Goal: Task Accomplishment & Management: Manage account settings

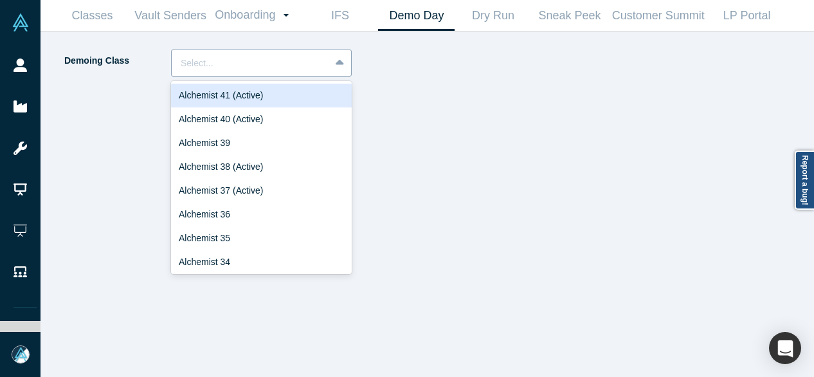
click at [269, 68] on div at bounding box center [251, 63] width 140 height 16
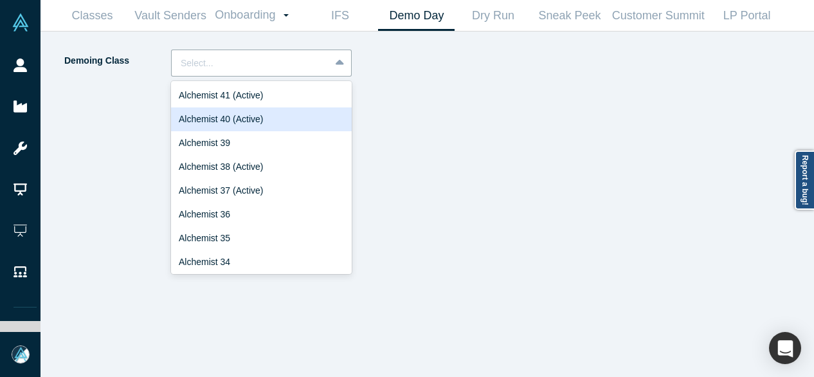
click at [245, 113] on div "Alchemist 40 (Active)" at bounding box center [261, 119] width 181 height 24
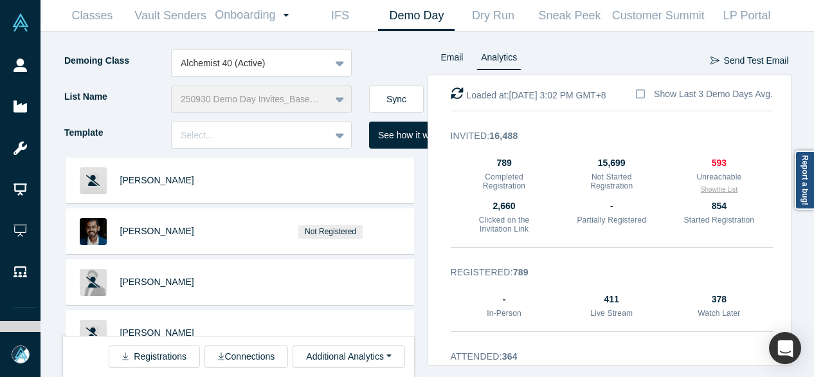
click at [706, 189] on button "Show the List" at bounding box center [719, 190] width 37 height 10
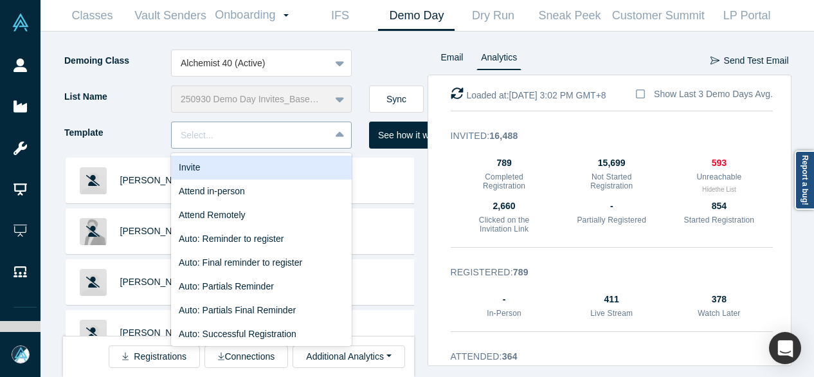
click at [273, 133] on div at bounding box center [251, 135] width 140 height 16
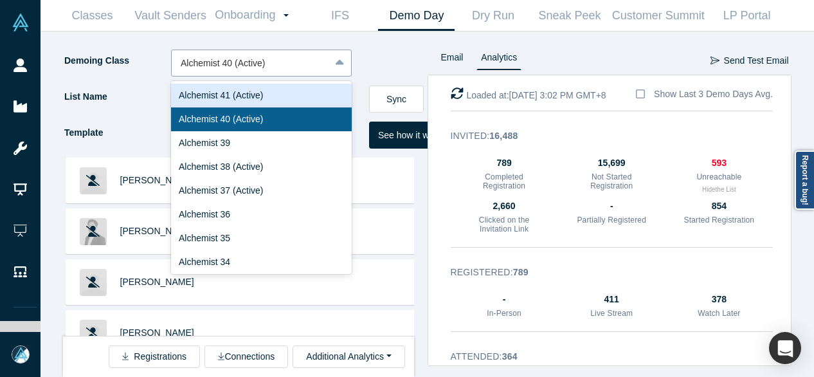
click at [297, 64] on div at bounding box center [251, 63] width 140 height 16
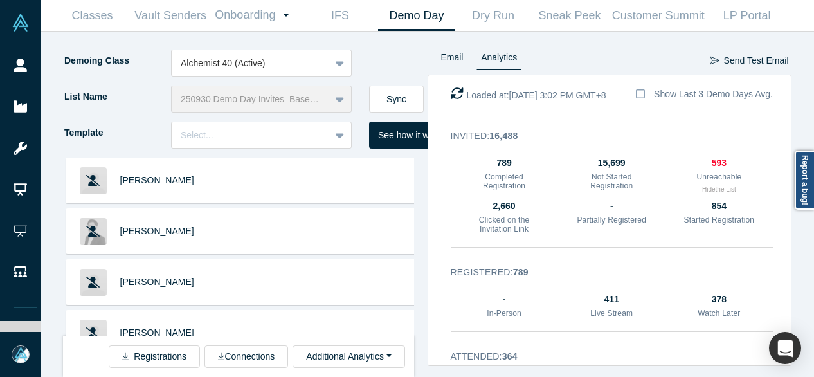
click at [149, 152] on div "Template Select..." at bounding box center [216, 140] width 306 height 36
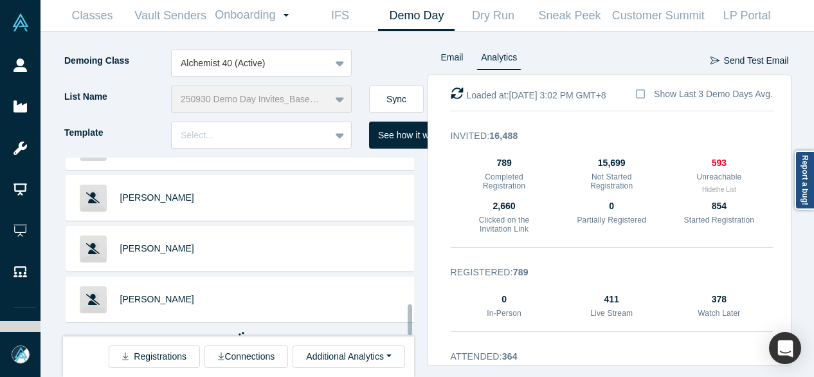
scroll to position [850, 0]
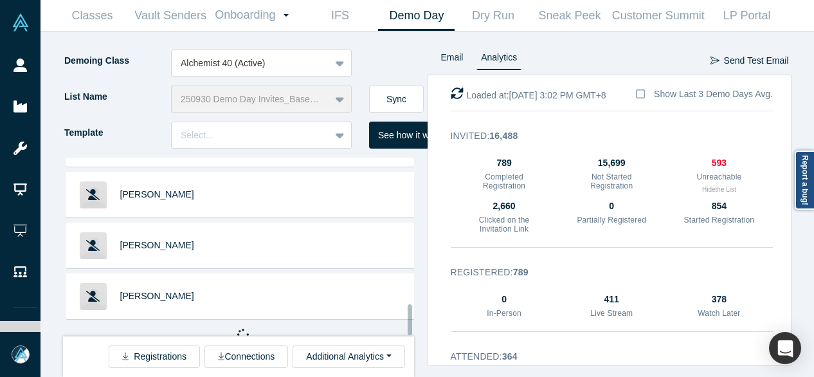
drag, startPoint x: 410, startPoint y: 181, endPoint x: 390, endPoint y: 338, distance: 158.3
click at [390, 338] on div "[PERSON_NAME] [PERSON_NAME] [PERSON_NAME] [PERSON_NAME] [PERSON_NAME] Bel [PERS…" at bounding box center [245, 267] width 365 height 219
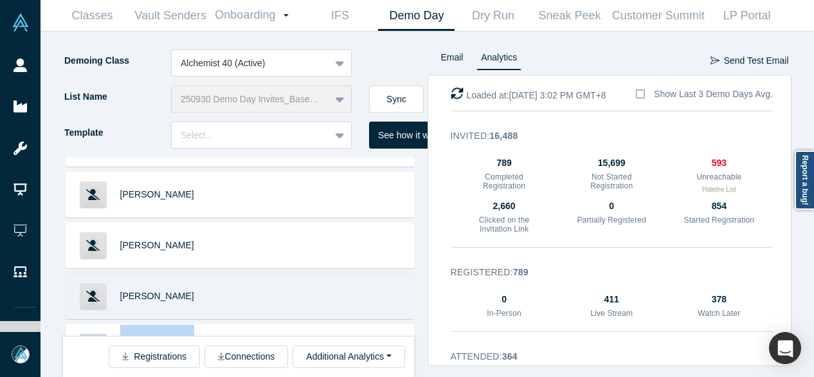
drag, startPoint x: 390, startPoint y: 338, endPoint x: 405, endPoint y: 282, distance: 57.4
click at [405, 282] on div "[PERSON_NAME] [PERSON_NAME] [PERSON_NAME] [PERSON_NAME] [PERSON_NAME] Bel [PERS…" at bounding box center [245, 267] width 365 height 219
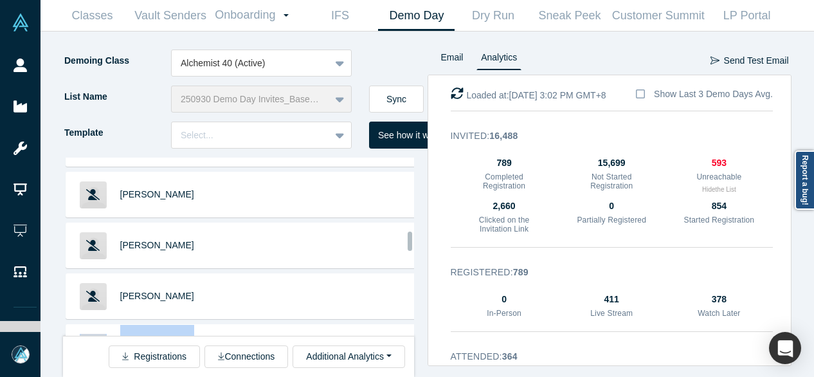
scroll to position [1339, 0]
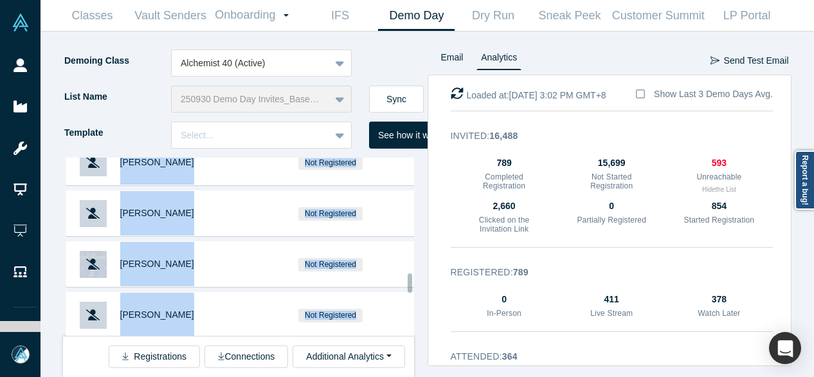
click at [409, 284] on div at bounding box center [411, 247] width 4 height 176
click at [409, 284] on div at bounding box center [410, 282] width 5 height 19
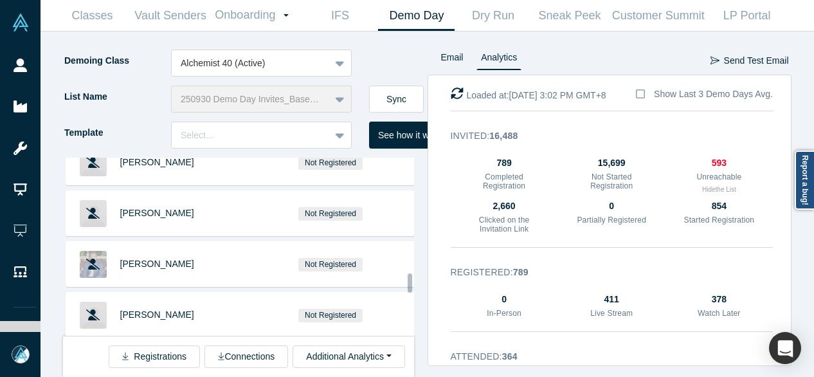
click at [409, 284] on div at bounding box center [410, 282] width 5 height 19
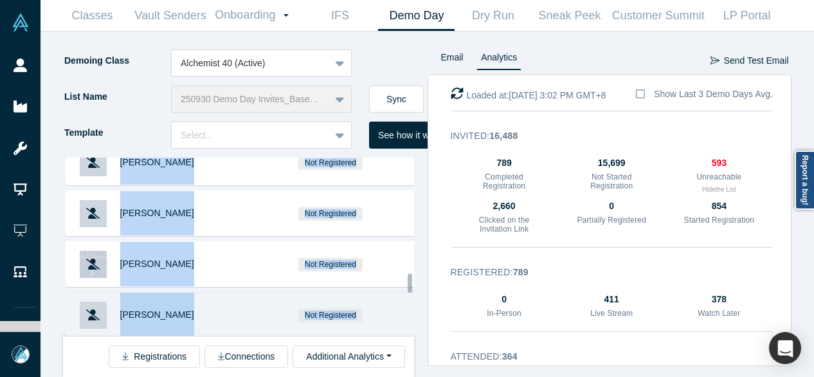
click at [385, 293] on div "Not Registered" at bounding box center [331, 315] width 167 height 44
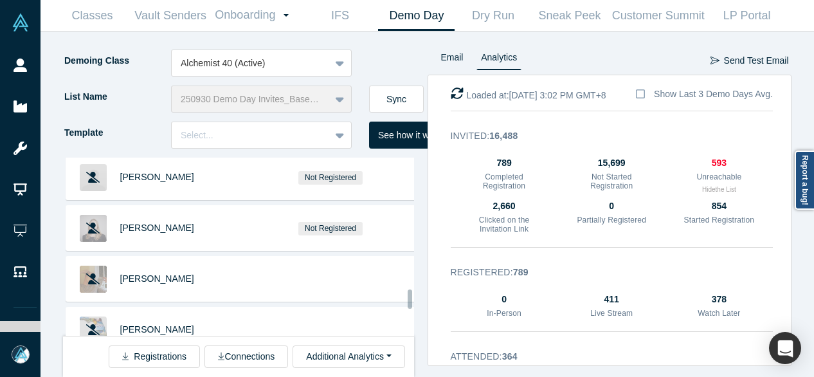
scroll to position [1550, 0]
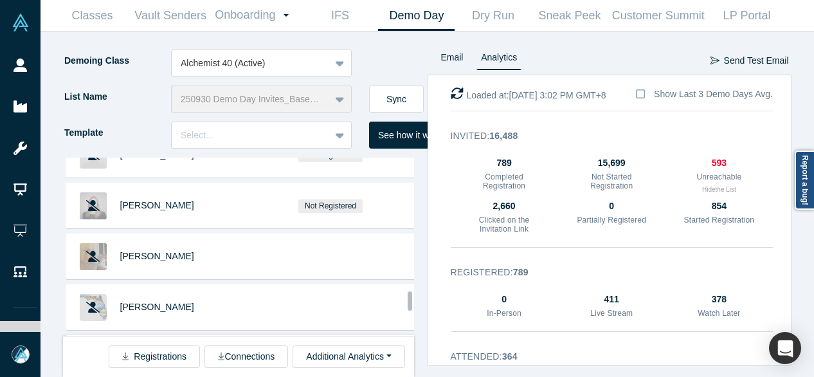
drag, startPoint x: 410, startPoint y: 283, endPoint x: 408, endPoint y: 301, distance: 18.2
click at [408, 301] on div at bounding box center [410, 300] width 5 height 19
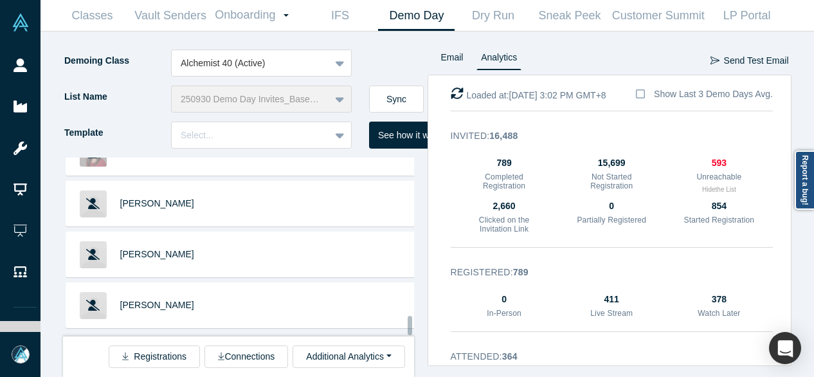
scroll to position [1858, 0]
drag, startPoint x: 409, startPoint y: 298, endPoint x: 404, endPoint y: 326, distance: 28.7
click at [404, 326] on div "[PERSON_NAME] [PERSON_NAME] [PERSON_NAME] [PERSON_NAME] [PERSON_NAME] Bel [PERS…" at bounding box center [238, 247] width 351 height 178
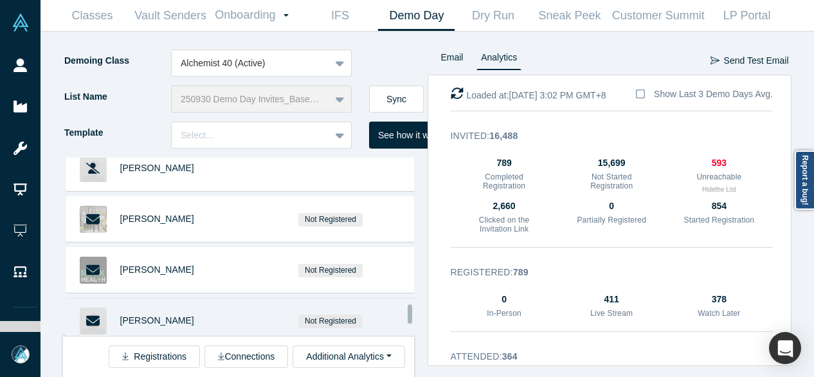
scroll to position [2581, 0]
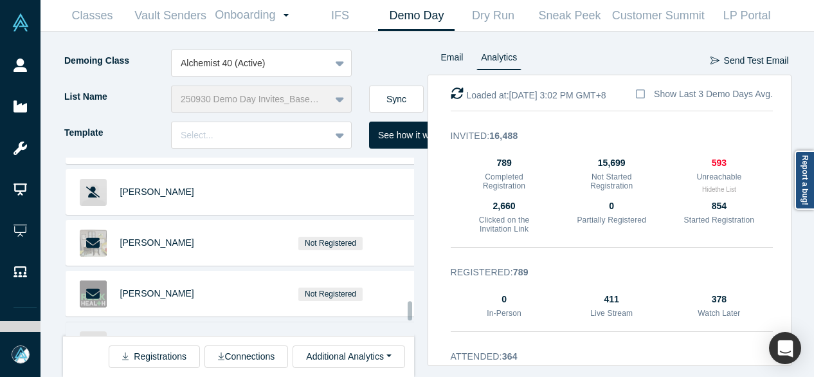
drag, startPoint x: 409, startPoint y: 270, endPoint x: 401, endPoint y: 310, distance: 40.6
click at [401, 310] on div "[PERSON_NAME] [PERSON_NAME] [PERSON_NAME] [PERSON_NAME] [PERSON_NAME] Bel [PERS…" at bounding box center [238, 247] width 351 height 178
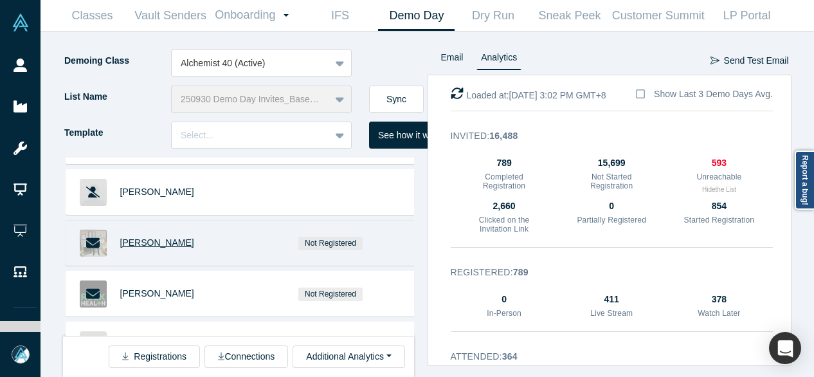
click at [138, 237] on span "[PERSON_NAME]" at bounding box center [157, 242] width 74 height 10
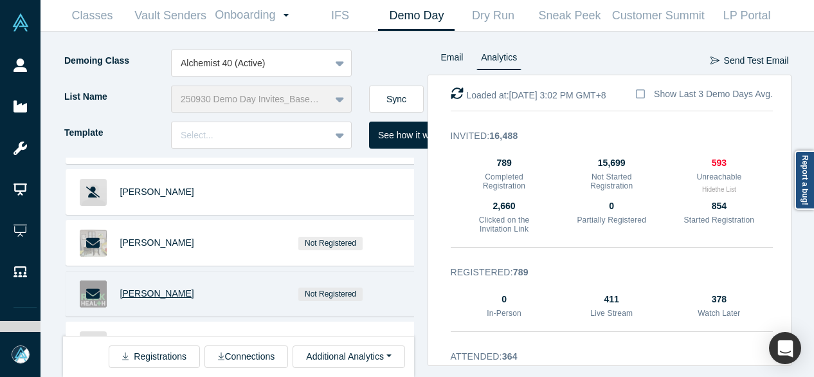
click at [134, 288] on span "[PERSON_NAME]" at bounding box center [157, 293] width 74 height 10
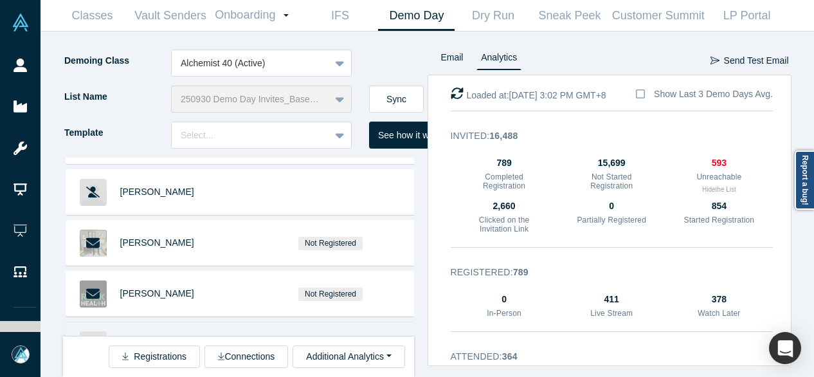
click at [154, 339] on span "[PERSON_NAME]" at bounding box center [157, 344] width 74 height 10
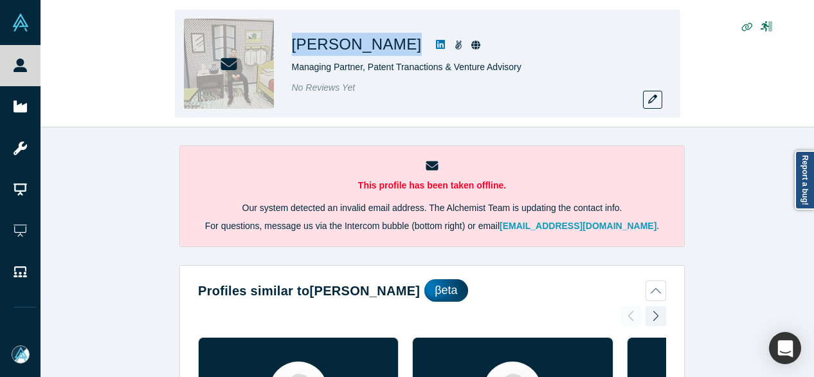
drag, startPoint x: 387, startPoint y: 51, endPoint x: 293, endPoint y: 51, distance: 94.6
click at [293, 51] on div "Gustavo Aray" at bounding box center [472, 44] width 360 height 23
copy div "Gustavo Aray"
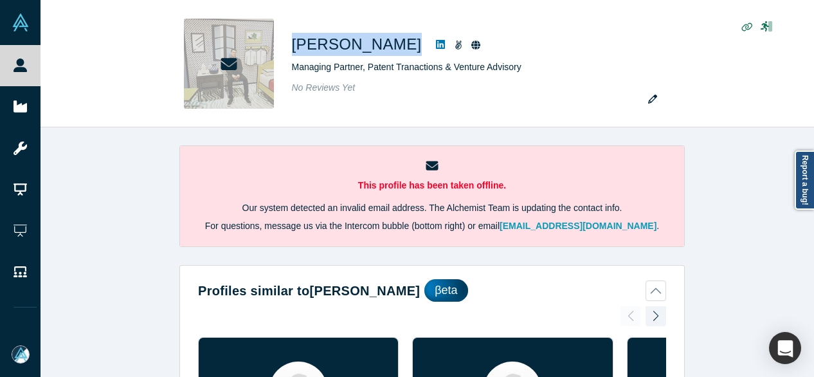
copy div "Gustavo Aray"
